Goal: Register for event/course

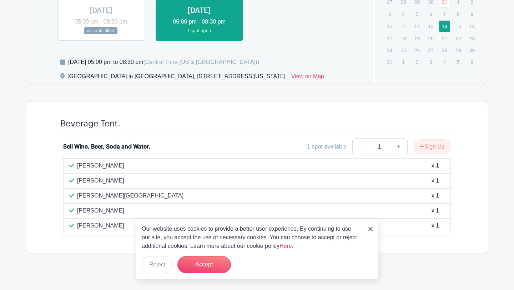
scroll to position [357, 0]
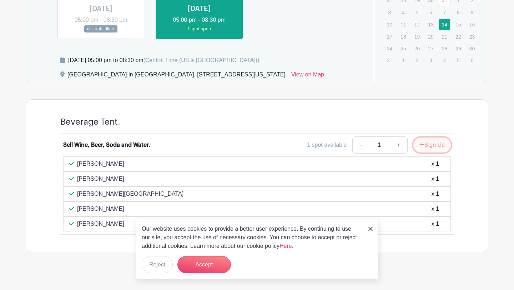
click at [437, 144] on button "Sign Up" at bounding box center [433, 145] width 38 height 15
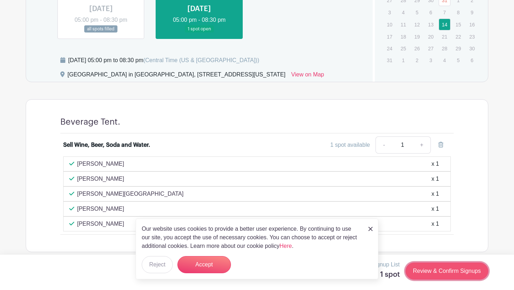
click at [433, 277] on link "Review & Confirm Signups" at bounding box center [447, 271] width 83 height 17
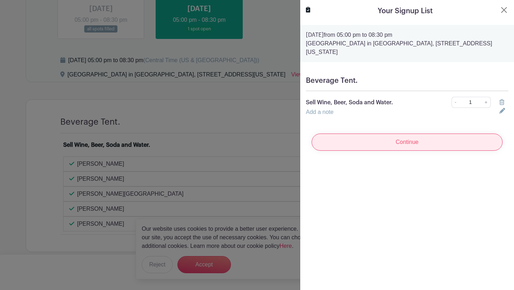
click at [412, 134] on input "Continue" at bounding box center [407, 142] width 191 height 17
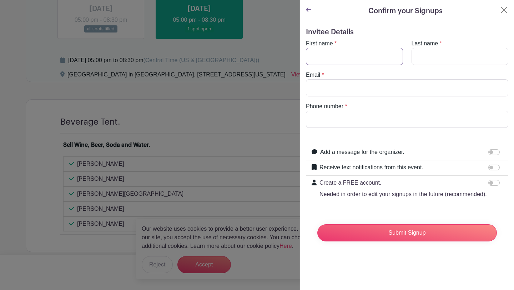
click at [349, 58] on input "First name" at bounding box center [354, 56] width 97 height 17
click at [373, 55] on input "First name" at bounding box center [354, 56] width 97 height 17
click at [343, 54] on input "First name" at bounding box center [354, 56] width 97 height 17
type input "[PERSON_NAME]"
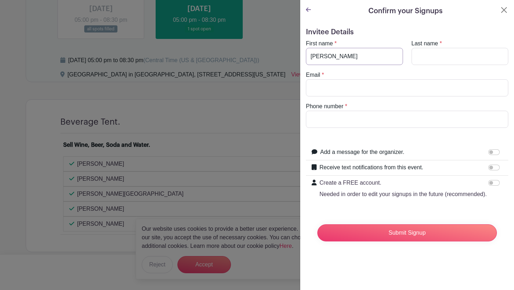
type input "[EMAIL_ADDRESS][DOMAIN_NAME]"
type input "9204593563"
drag, startPoint x: 367, startPoint y: 86, endPoint x: 293, endPoint y: 89, distance: 74.7
click at [293, 269] on div "Signup List 1 spot Review & Confirm Signups Confirm your Signups Invitee Detail…" at bounding box center [257, 269] width 463 height 0
type input "[PERSON_NAME][EMAIL_ADDRESS][DOMAIN_NAME]"
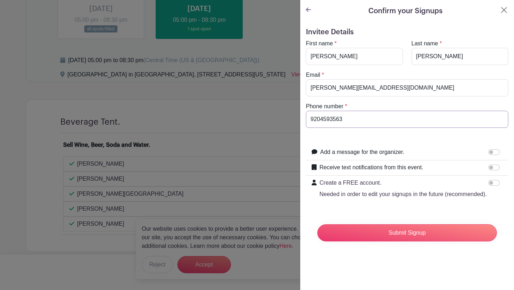
drag, startPoint x: 351, startPoint y: 119, endPoint x: 310, endPoint y: 118, distance: 40.4
click at [310, 118] on input "9204593563" at bounding box center [407, 119] width 203 height 17
type input "9206981306"
click at [404, 233] on input "Submit Signup" at bounding box center [408, 232] width 180 height 17
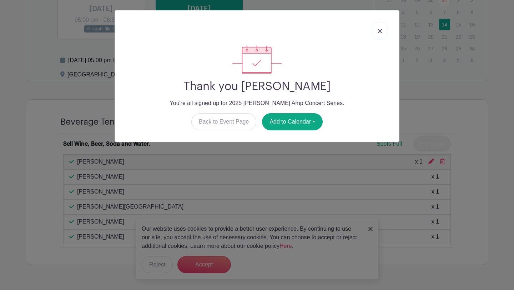
click at [382, 30] on img at bounding box center [380, 31] width 4 height 4
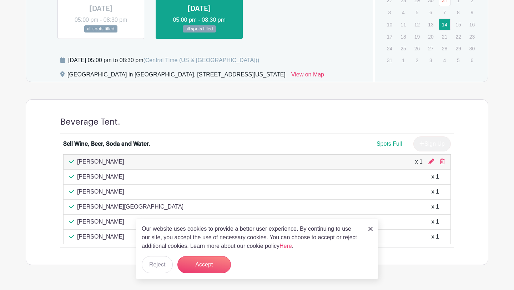
click at [373, 229] on img at bounding box center [371, 229] width 4 height 4
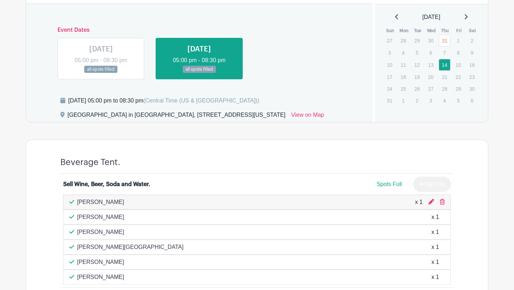
scroll to position [287, 0]
